Goal: Complete application form: Complete application form

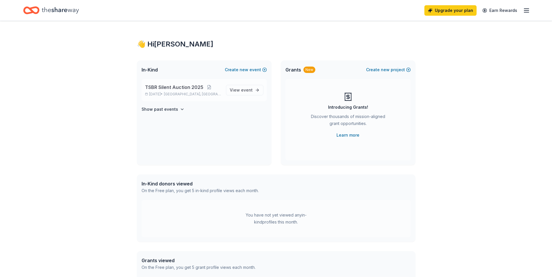
click at [175, 89] on span "TSBR Silent Auction 2025" at bounding box center [174, 87] width 58 height 7
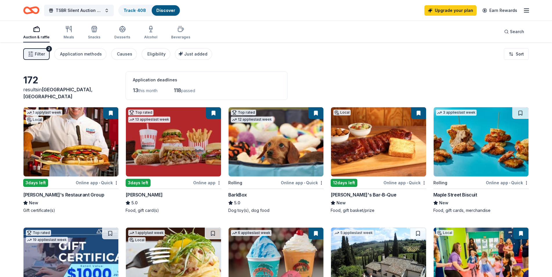
click at [214, 111] on button at bounding box center [213, 113] width 15 height 12
click at [215, 114] on button at bounding box center [213, 113] width 15 height 12
click at [214, 113] on button at bounding box center [213, 113] width 15 height 12
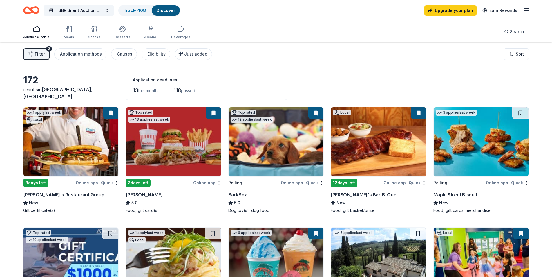
click at [214, 113] on button at bounding box center [213, 113] width 15 height 12
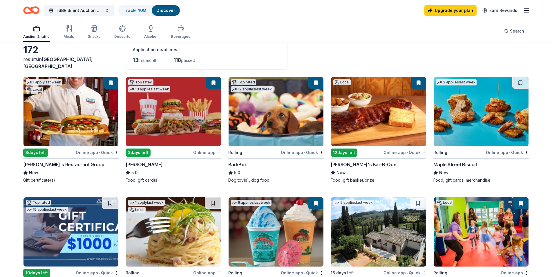
scroll to position [87, 0]
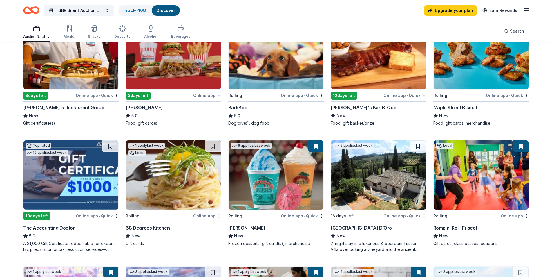
click at [210, 95] on div "Online app" at bounding box center [207, 95] width 28 height 7
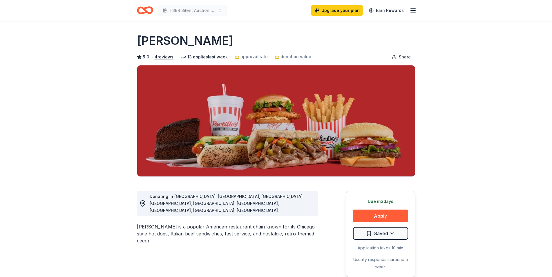
click at [412, 9] on line "button" at bounding box center [413, 9] width 5 height 0
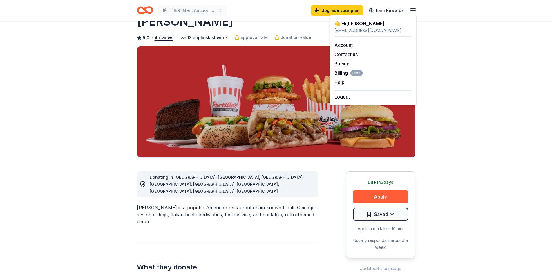
scroll to position [29, 0]
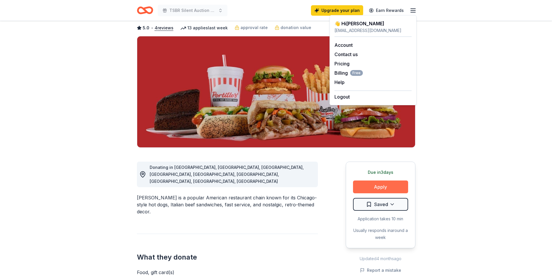
click at [381, 187] on button "Apply" at bounding box center [380, 186] width 55 height 13
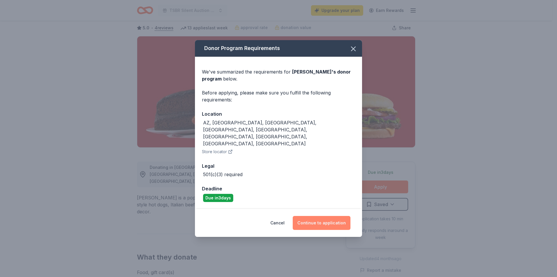
click at [318, 216] on button "Continue to application" at bounding box center [322, 223] width 58 height 14
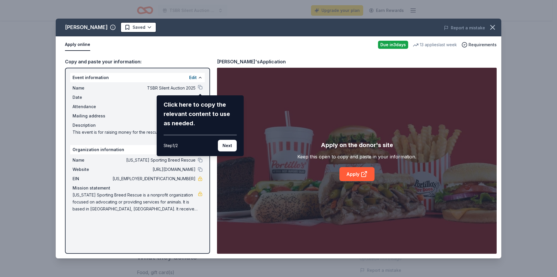
drag, startPoint x: 165, startPoint y: 99, endPoint x: 237, endPoint y: 99, distance: 72.0
click at [237, 99] on div "Click here to copy the relevant content to use as needed. Step 1 / 2 Next" at bounding box center [200, 125] width 87 height 61
click at [228, 149] on button "Next" at bounding box center [227, 146] width 19 height 12
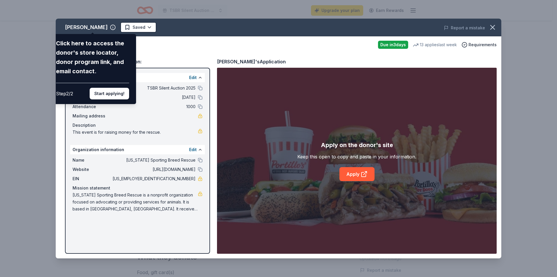
click at [202, 96] on div "[PERSON_NAME] Click here to access the donor's store locator, donor program lin…" at bounding box center [279, 138] width 446 height 239
click at [201, 97] on div "[PERSON_NAME] Click here to access the donor's store locator, donor program lin…" at bounding box center [279, 138] width 446 height 239
click at [214, 9] on div "[PERSON_NAME] Click here to access the donor's store locator, donor program lin…" at bounding box center [278, 138] width 557 height 277
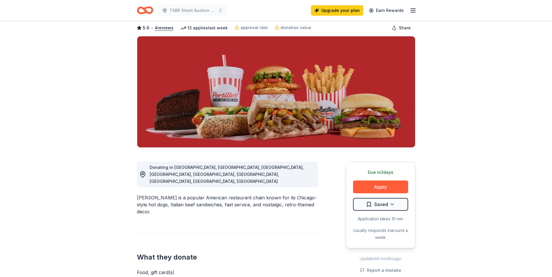
click at [413, 9] on icon "button" at bounding box center [413, 10] width 7 height 7
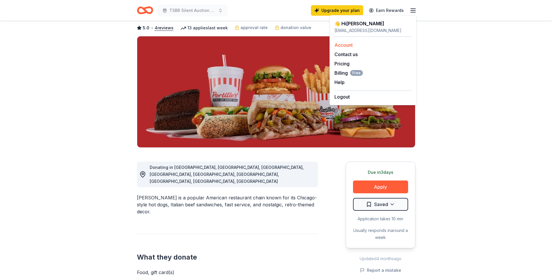
click at [349, 44] on link "Account" at bounding box center [344, 45] width 18 height 6
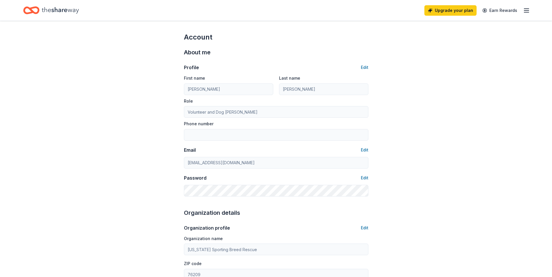
click at [526, 11] on icon "button" at bounding box center [526, 10] width 7 height 7
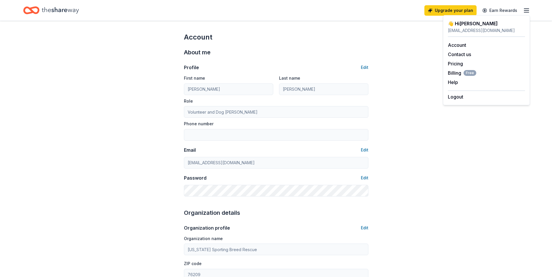
click at [528, 12] on line "button" at bounding box center [526, 12] width 5 height 0
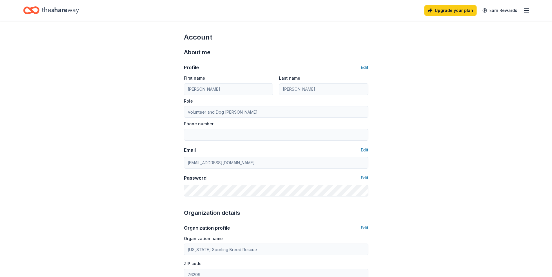
click at [528, 12] on line "button" at bounding box center [526, 12] width 5 height 0
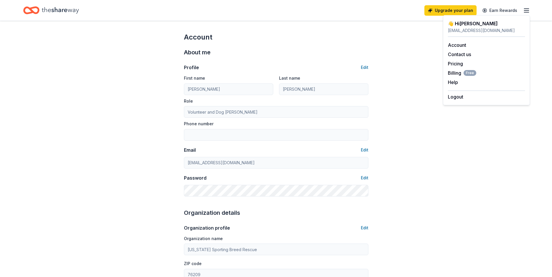
click at [527, 9] on icon "button" at bounding box center [526, 10] width 7 height 7
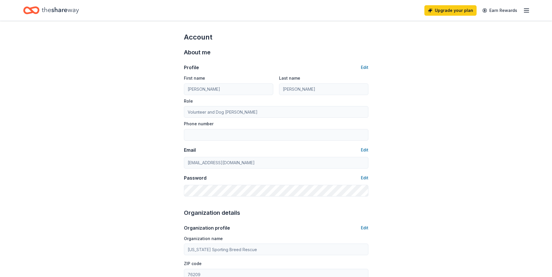
click at [527, 9] on icon "button" at bounding box center [526, 10] width 7 height 7
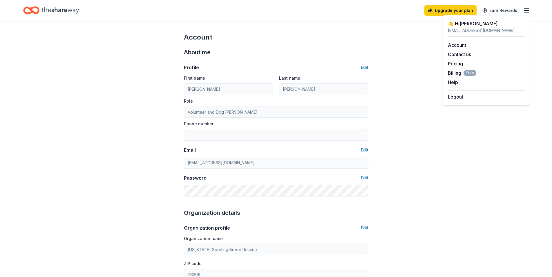
click at [527, 9] on icon "button" at bounding box center [526, 10] width 7 height 7
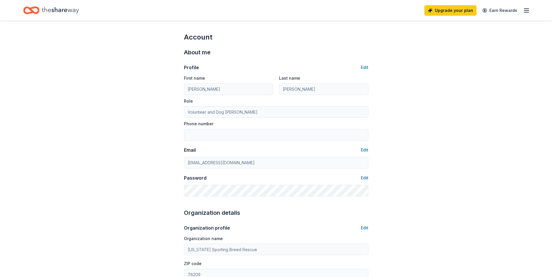
click at [55, 10] on icon "Home" at bounding box center [60, 10] width 37 height 12
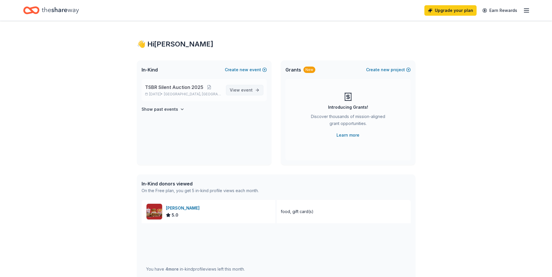
click at [239, 92] on span "View event" at bounding box center [241, 89] width 23 height 7
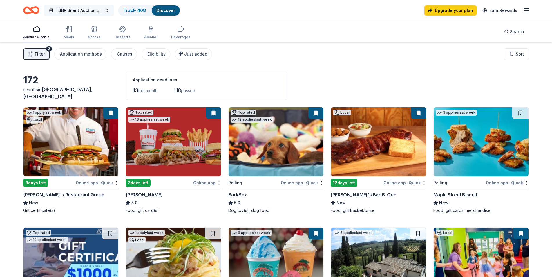
click at [107, 11] on button "TSBR Silent Auction 2025" at bounding box center [79, 11] width 70 height 12
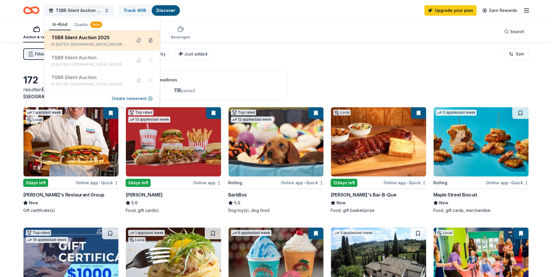
click at [150, 40] on button at bounding box center [150, 40] width 9 height 9
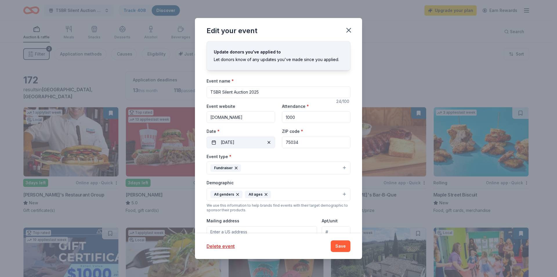
click at [266, 141] on span "button" at bounding box center [269, 142] width 7 height 7
click at [228, 142] on span "Pick a date" at bounding box center [231, 142] width 21 height 7
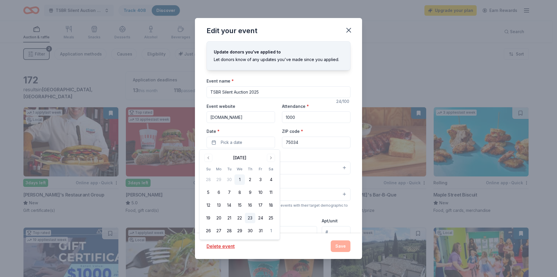
click at [250, 218] on button "23" at bounding box center [250, 217] width 10 height 10
click at [311, 138] on input "75034" at bounding box center [316, 142] width 68 height 12
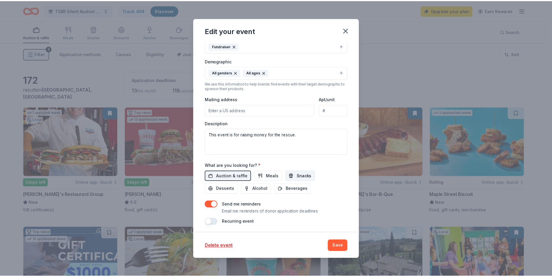
scroll to position [123, 0]
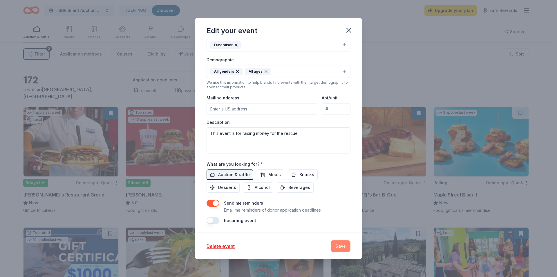
click at [340, 249] on button "Save" at bounding box center [341, 246] width 20 height 12
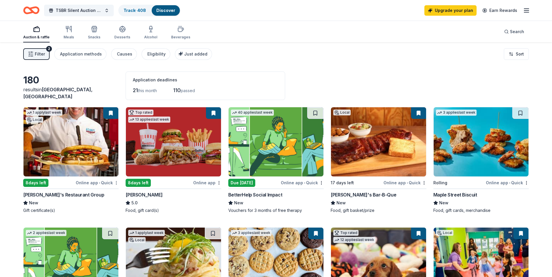
click at [116, 181] on html "10% TSBR Silent Auction 2025 Track · 408 Discover Upgrade your plan Earn Reward…" at bounding box center [276, 138] width 552 height 277
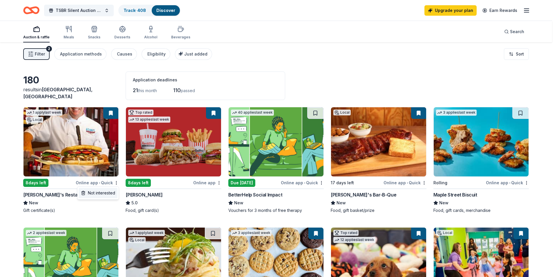
click at [108, 192] on div "Not interested" at bounding box center [98, 192] width 39 height 10
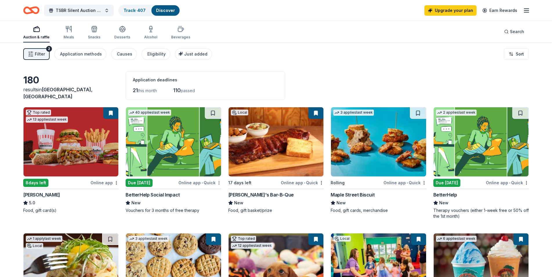
click at [220, 183] on html "10% TSBR Silent Auction 2025 Track · 407 Discover Upgrade your plan Earn Reward…" at bounding box center [276, 138] width 552 height 277
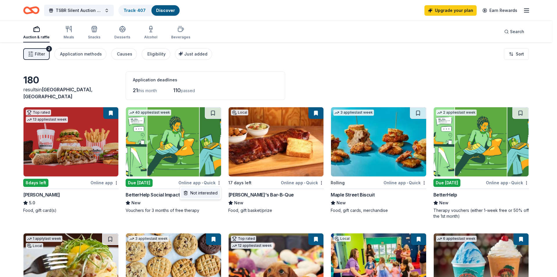
click at [208, 193] on div "Not interested" at bounding box center [200, 192] width 39 height 10
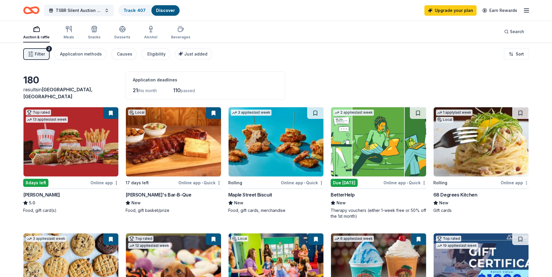
click at [527, 183] on html "10% TSBR Silent Auction 2025 Track · 407 Discover Upgrade your plan Earn Reward…" at bounding box center [276, 138] width 552 height 277
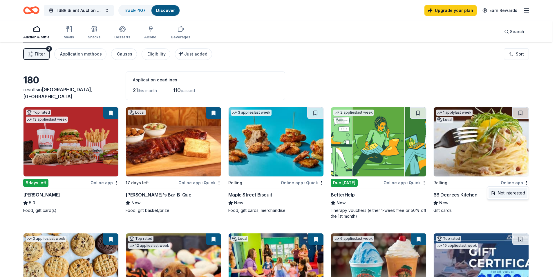
click at [515, 194] on div "Not interested" at bounding box center [508, 192] width 39 height 10
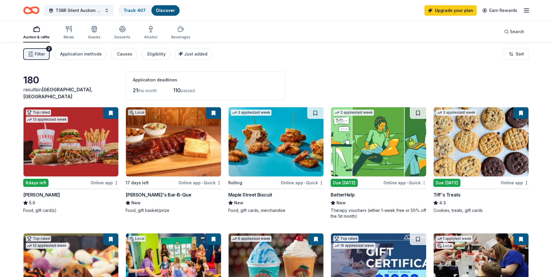
click at [424, 182] on html "10% TSBR Silent Auction 2025 Track · 407 Discover Upgrade your plan Earn Reward…" at bounding box center [276, 138] width 552 height 277
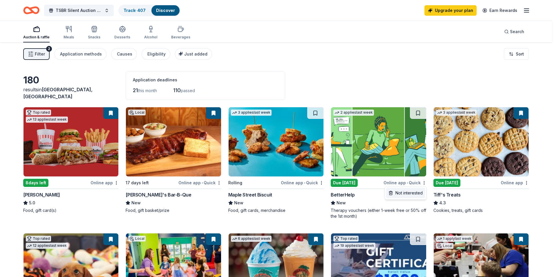
click at [403, 194] on div "Not interested" at bounding box center [405, 192] width 39 height 10
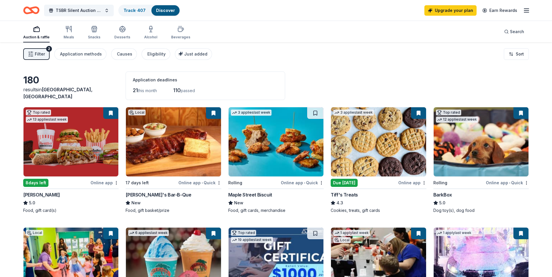
click at [86, 149] on img at bounding box center [71, 141] width 95 height 69
